Goal: Task Accomplishment & Management: Complete application form

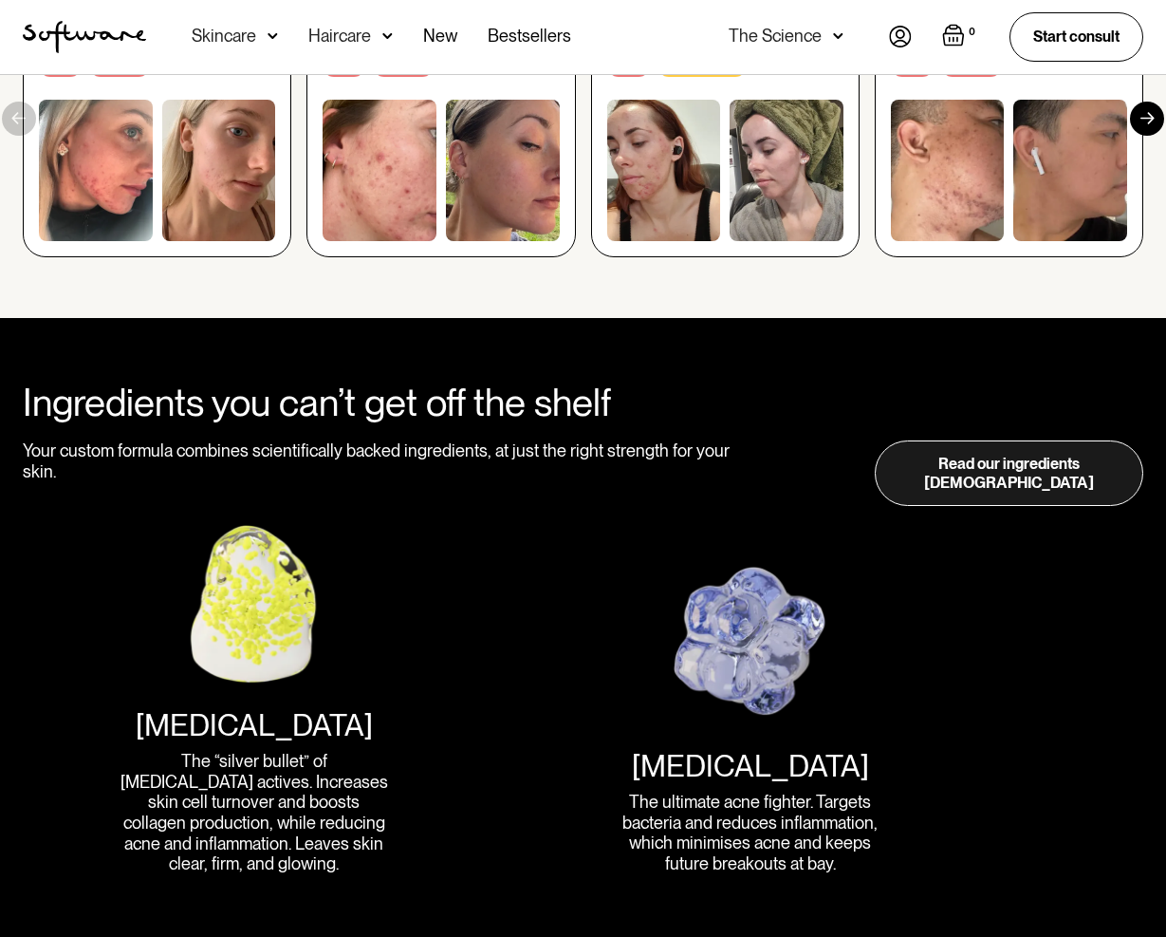
scroll to position [2032, 0]
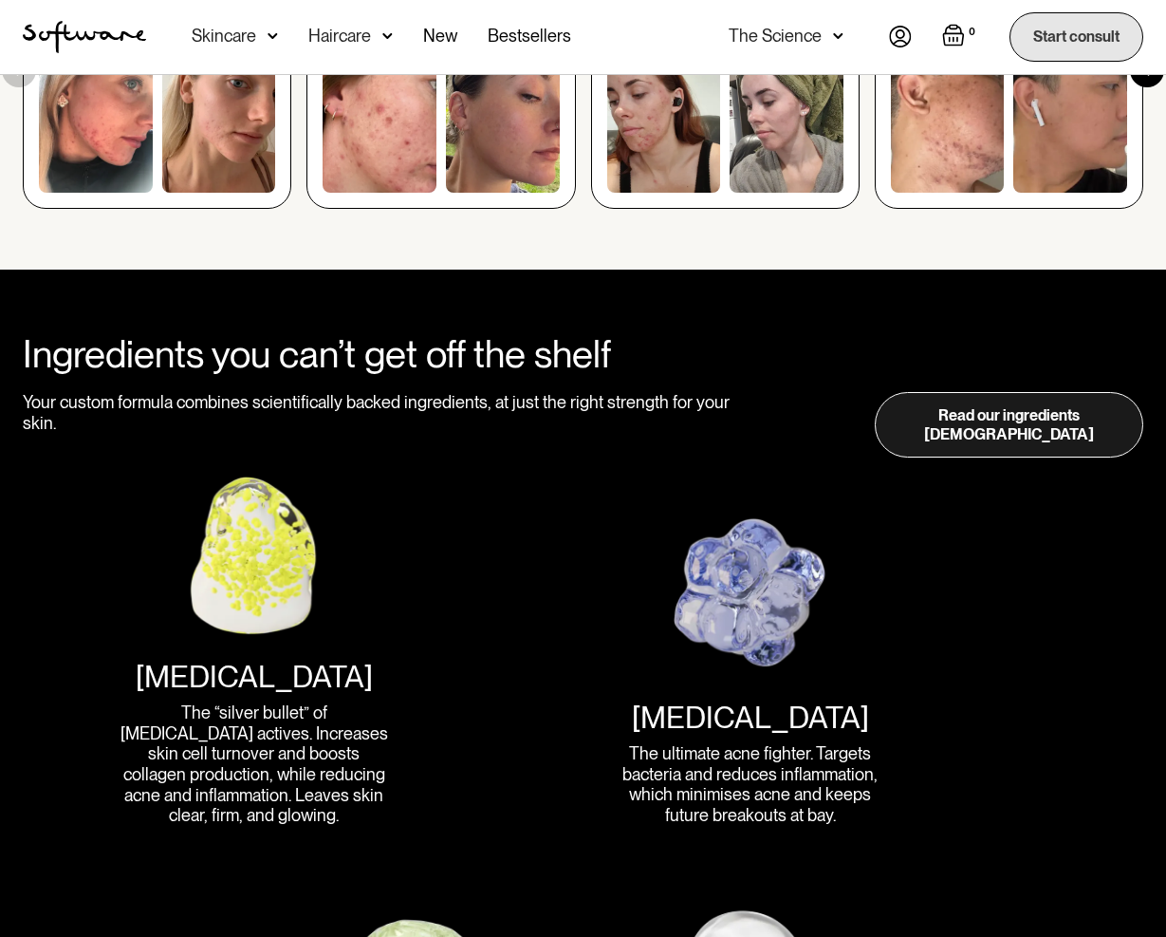
click at [1104, 46] on link "Start consult" at bounding box center [1077, 36] width 134 height 48
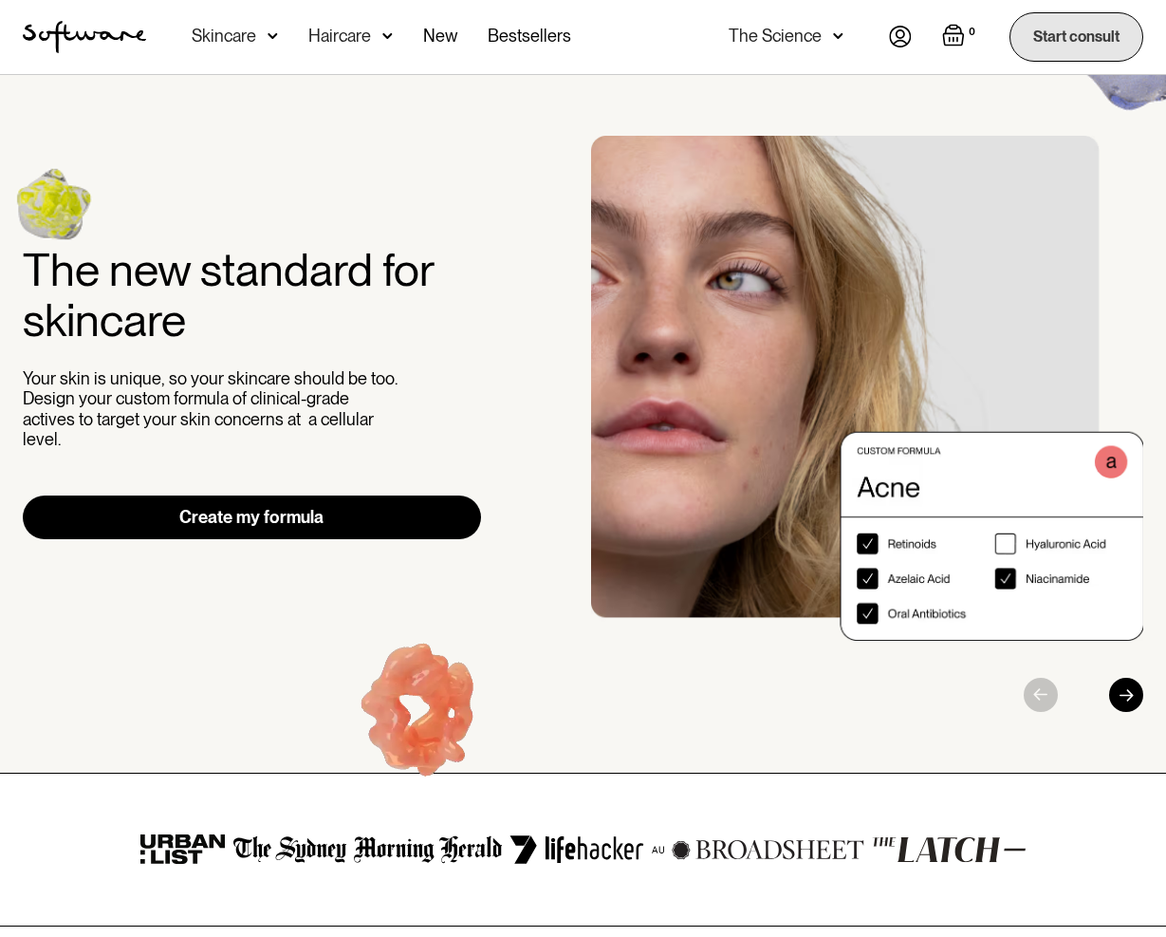
click at [1041, 40] on link "Start consult" at bounding box center [1077, 36] width 134 height 48
